Goal: Task Accomplishment & Management: Complete application form

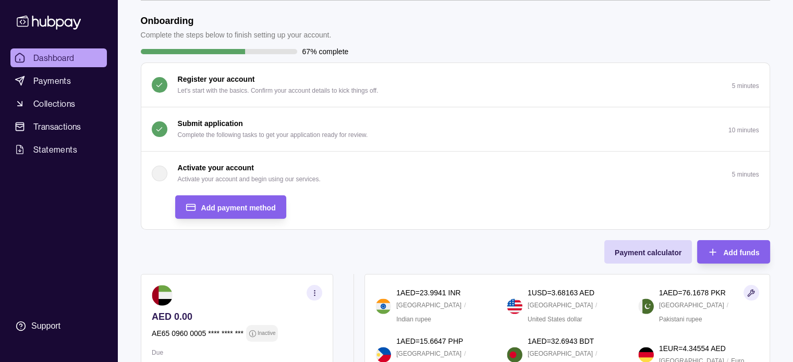
scroll to position [104, 0]
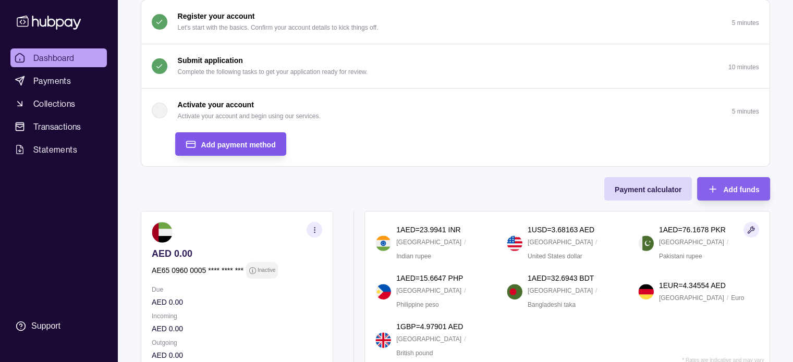
click at [258, 143] on span "Add payment method" at bounding box center [238, 145] width 75 height 8
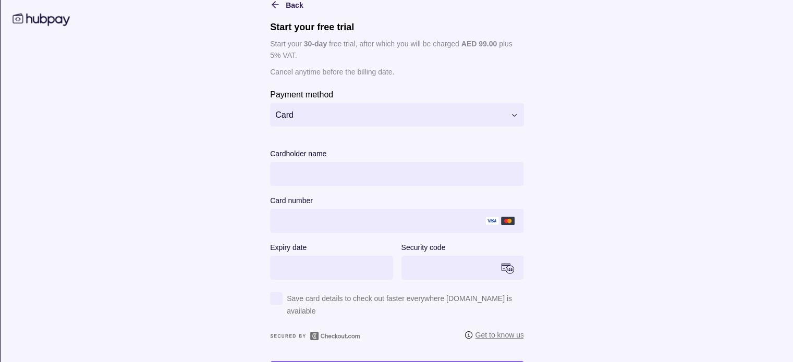
scroll to position [0, 0]
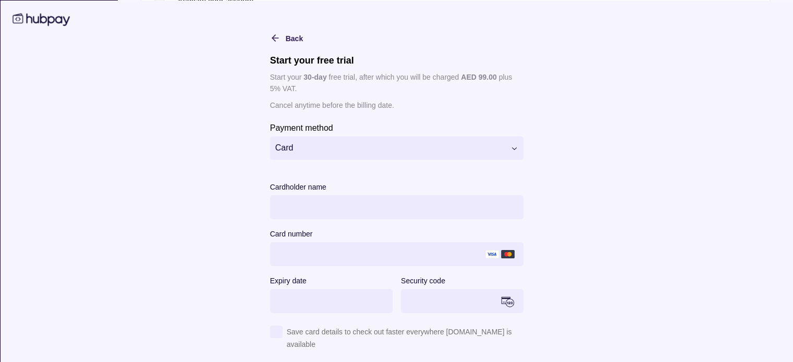
click at [502, 141] on html "Dashboard Payments Collections Transactions Statements Support N Hello, [MEDICA…" at bounding box center [396, 98] width 793 height 612
click at [269, 36] on icon "button" at bounding box center [274, 37] width 10 height 10
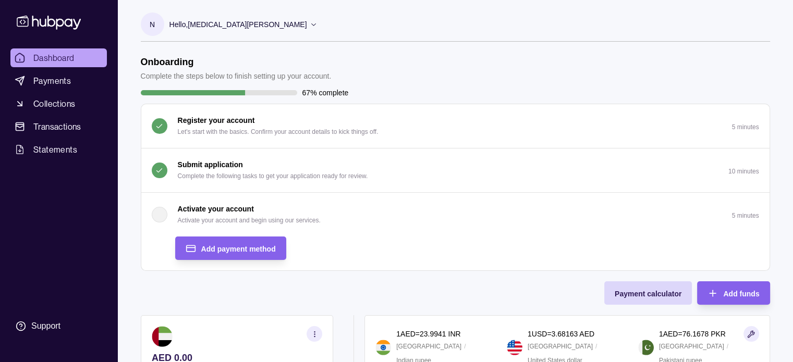
click at [343, 159] on div "Submit application Complete the following tasks to get your application ready f…" at bounding box center [273, 170] width 190 height 23
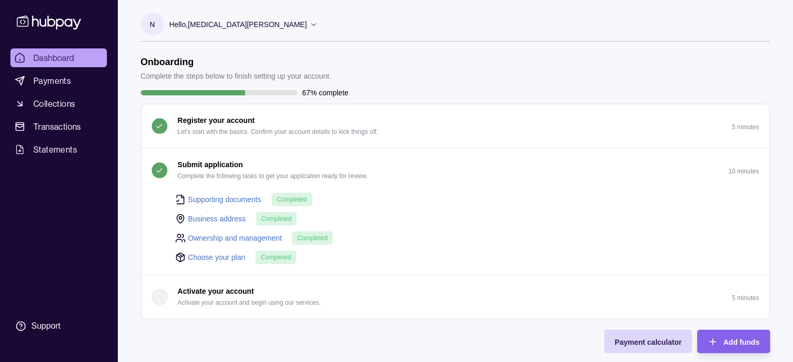
click at [367, 168] on div "Submit application Complete the following tasks to get your application ready f…" at bounding box center [273, 170] width 190 height 23
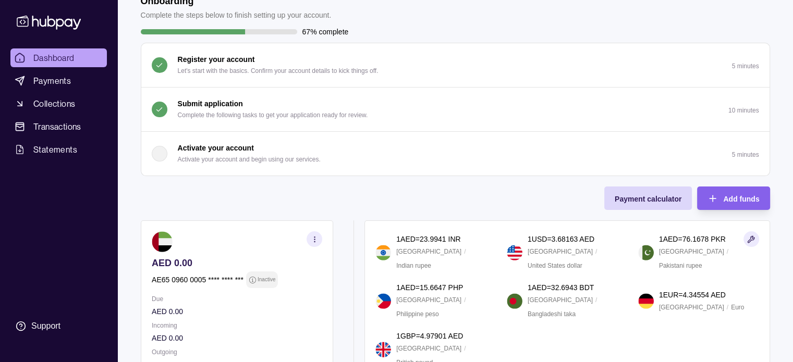
scroll to position [59, 0]
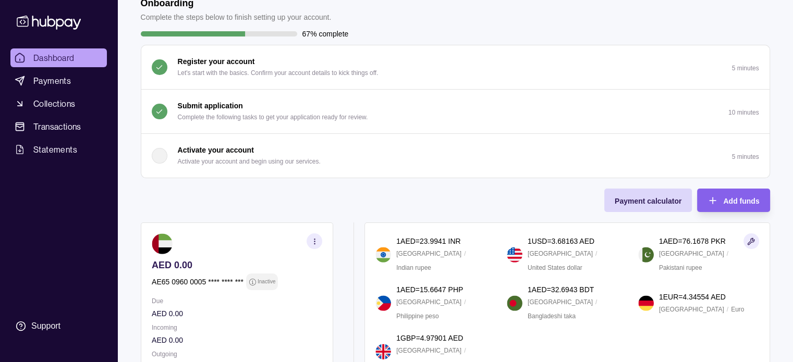
click at [308, 241] on section "button" at bounding box center [314, 241] width 16 height 16
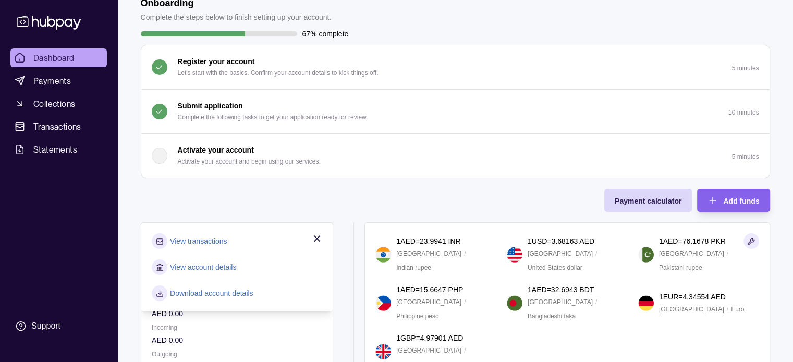
click at [211, 266] on link "View account details" at bounding box center [203, 267] width 66 height 11
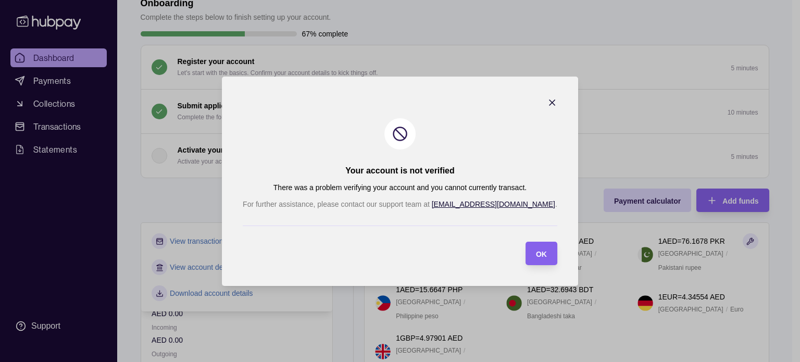
click at [550, 101] on icon "button" at bounding box center [552, 102] width 5 height 5
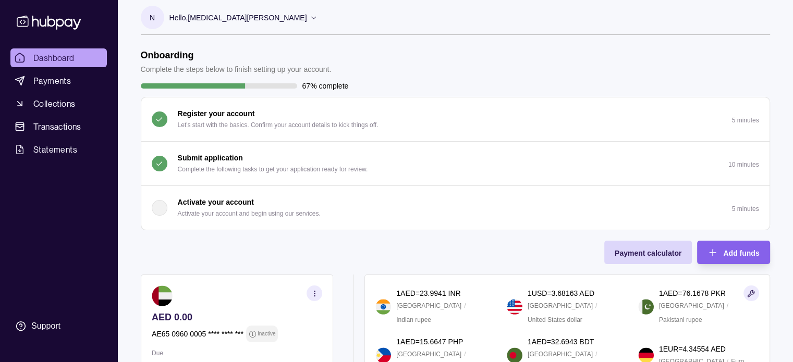
scroll to position [0, 0]
